Goal: Information Seeking & Learning: Learn about a topic

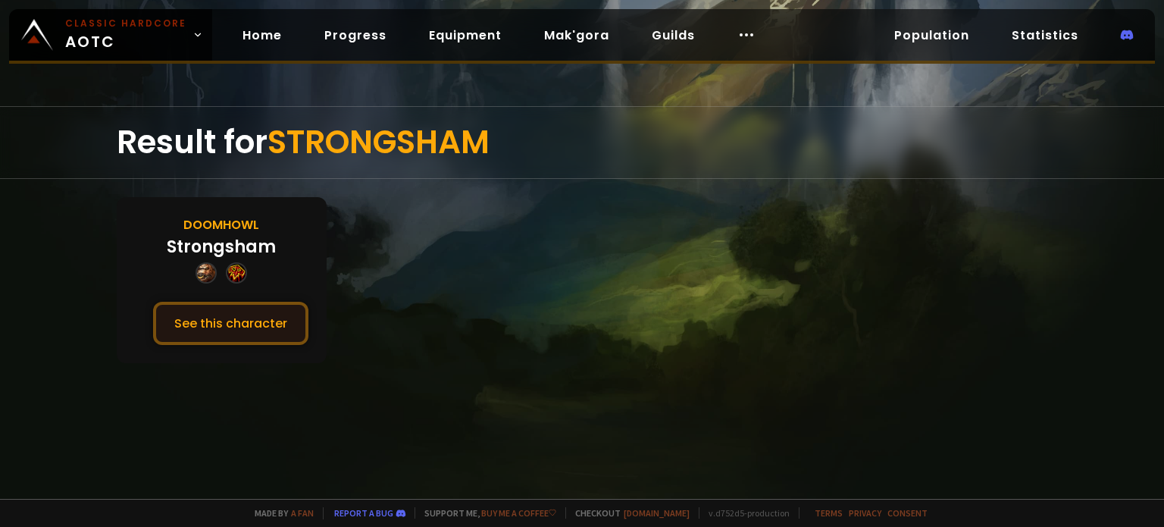
click at [273, 328] on button "See this character" at bounding box center [230, 323] width 155 height 43
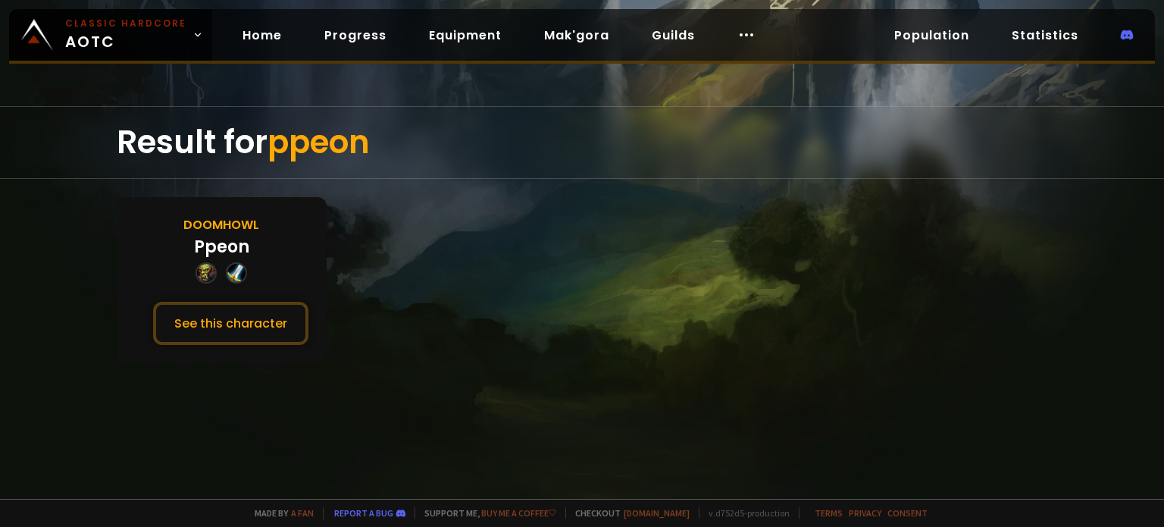
drag, startPoint x: 262, startPoint y: 351, endPoint x: 254, endPoint y: 349, distance: 7.7
click at [261, 351] on div "Doomhowl Ppeon See this character" at bounding box center [222, 280] width 210 height 166
click at [246, 327] on button "See this character" at bounding box center [230, 323] width 155 height 43
